Goal: Information Seeking & Learning: Find specific page/section

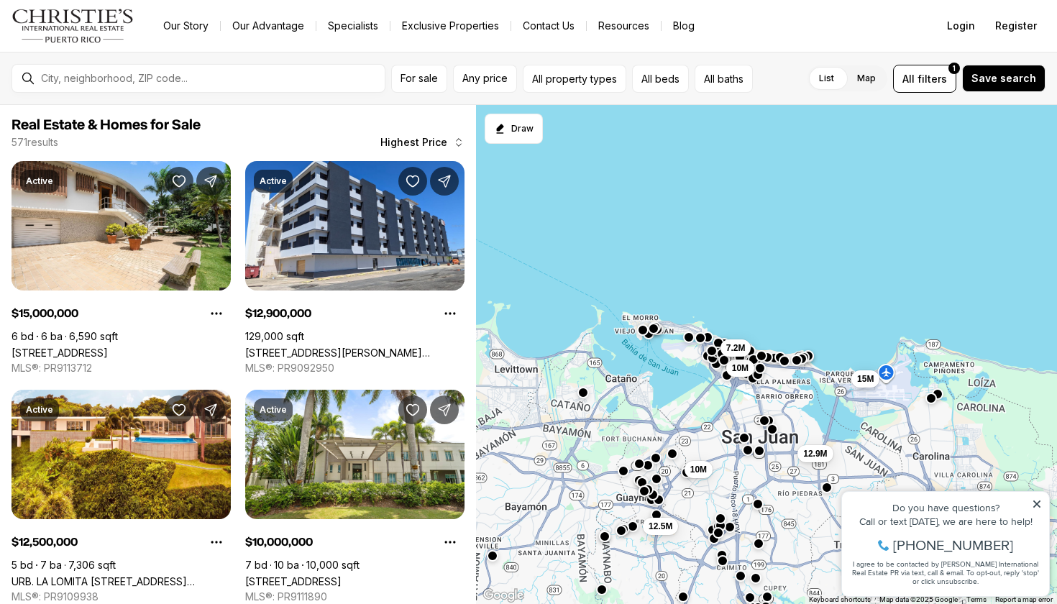
click at [203, 88] on div at bounding box center [209, 78] width 349 height 24
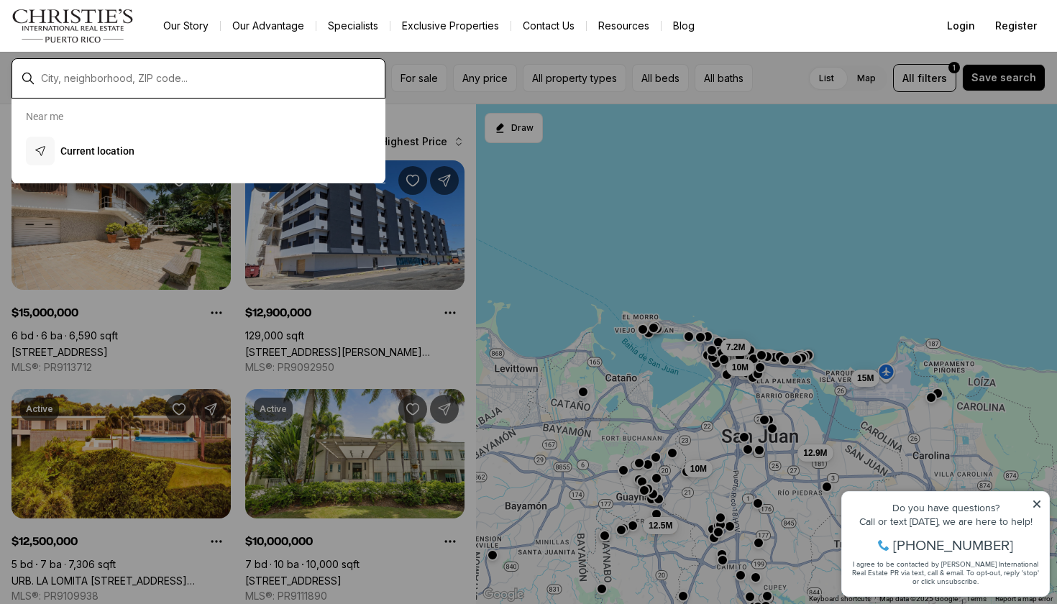
click at [177, 82] on input "text" at bounding box center [210, 78] width 338 height 13
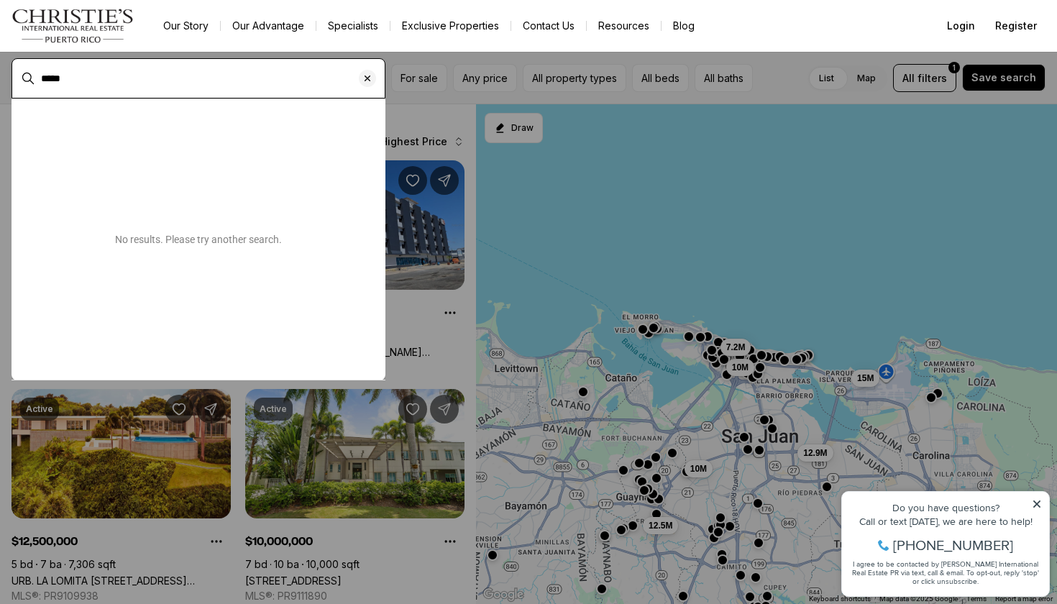
type input "*****"
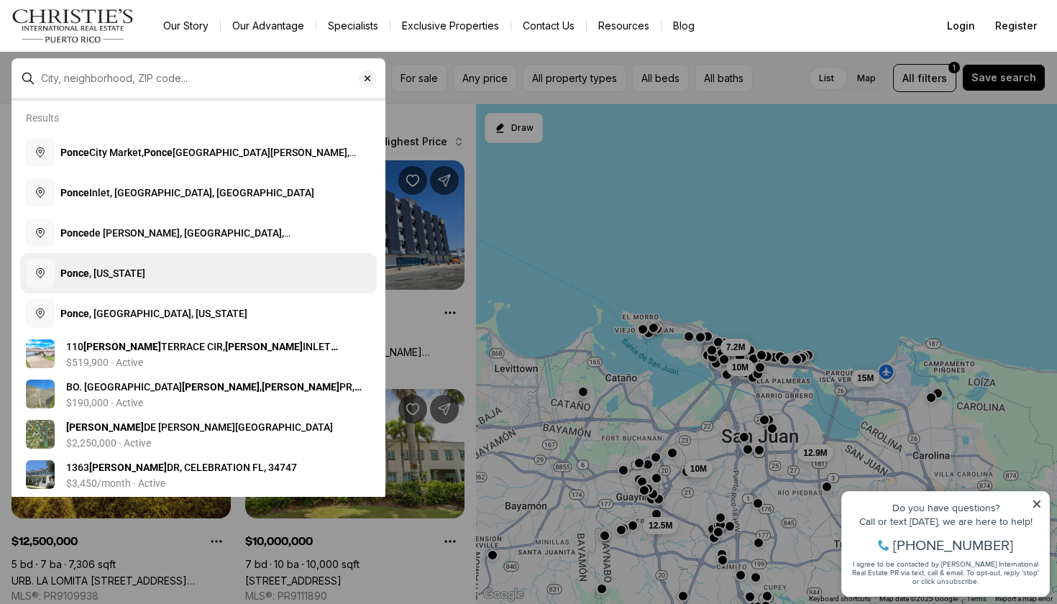
click at [140, 268] on span "[GEOGRAPHIC_DATA] , [US_STATE]" at bounding box center [102, 273] width 85 height 12
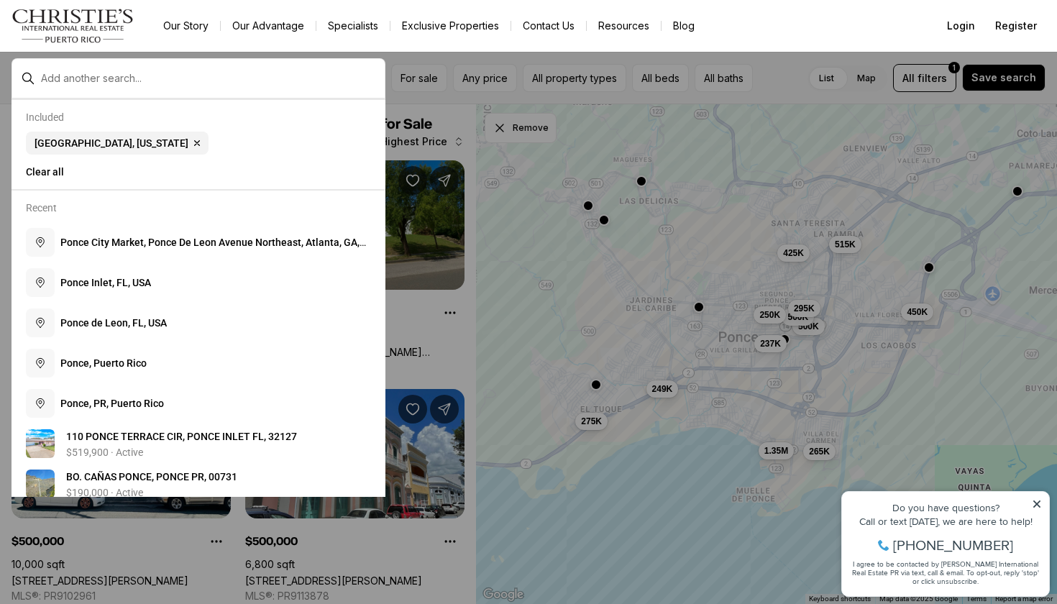
click at [1037, 508] on icon at bounding box center [1037, 504] width 10 height 10
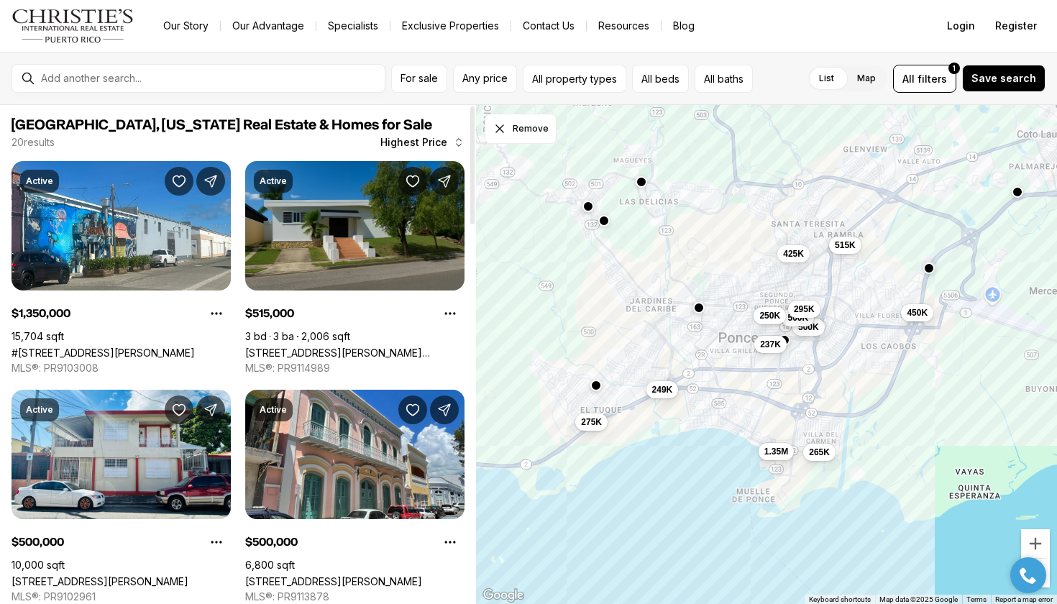
click at [359, 346] on link "[STREET_ADDRESS][PERSON_NAME][PERSON_NAME]" at bounding box center [354, 352] width 219 height 12
